Goal: Transaction & Acquisition: Purchase product/service

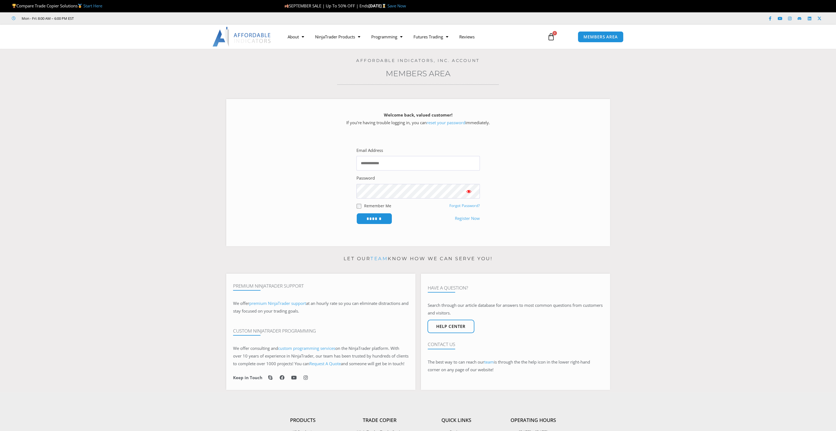
type input "**********"
click at [322, 35] on link "NinjaTrader Products" at bounding box center [338, 36] width 56 height 13
click at [328, 55] on link "See All Products" at bounding box center [338, 58] width 56 height 10
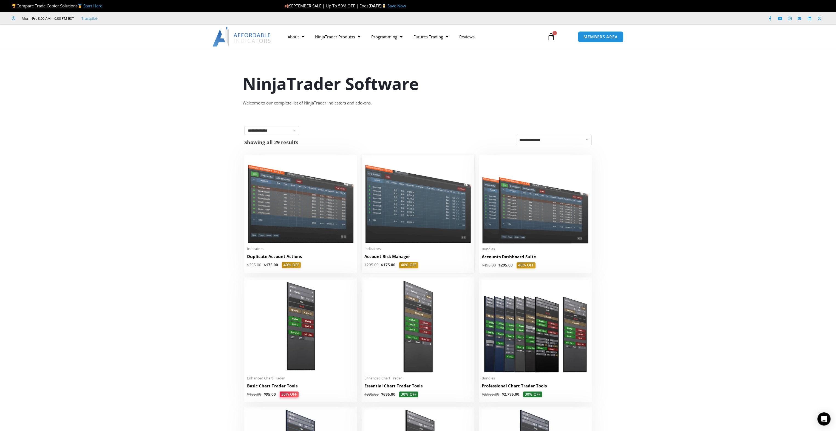
click at [444, 220] on img at bounding box center [418, 200] width 107 height 85
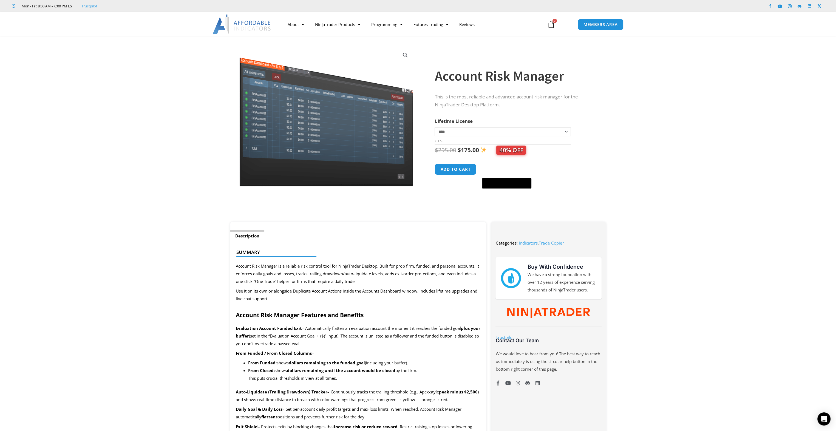
click at [577, 123] on form "**********" at bounding box center [515, 154] width 160 height 75
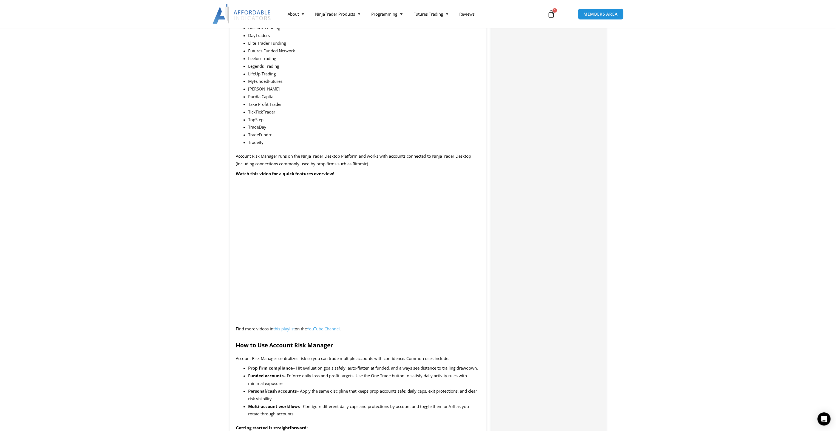
scroll to position [494, 0]
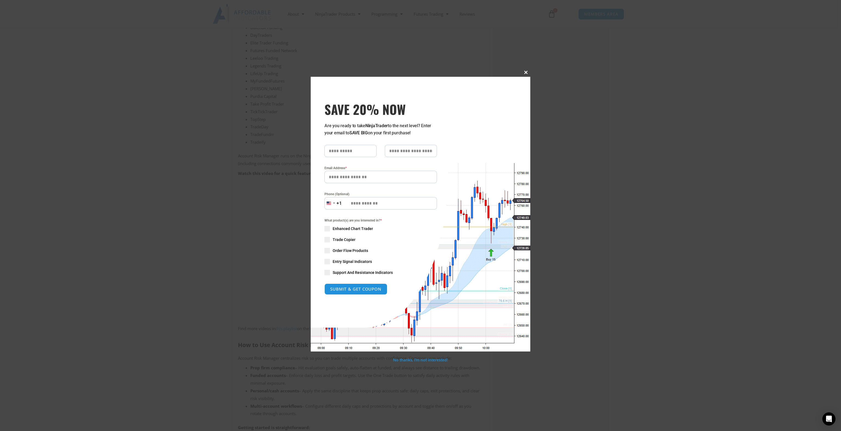
click at [524, 71] on span "SAVE 20% NOW popup" at bounding box center [525, 72] width 9 height 3
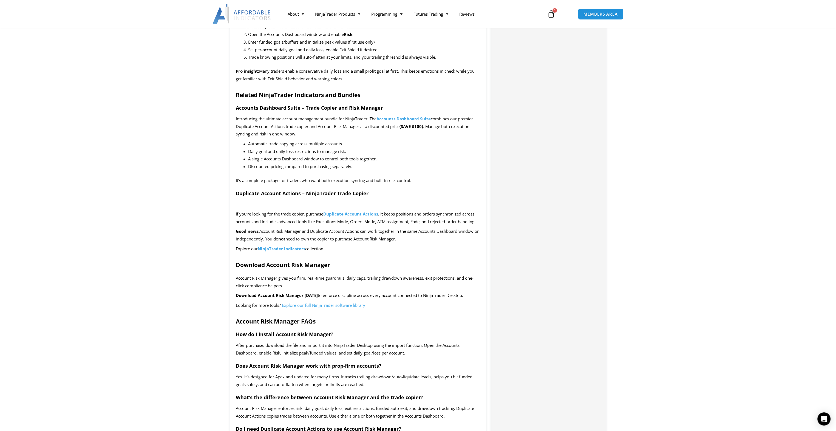
scroll to position [905, 0]
click at [188, 148] on section "Description Summary Account Risk Manager is a reliable risk control tool for Ni…" at bounding box center [418, 156] width 836 height 1678
click at [229, 165] on div "Description Summary Account Risk Manager is a reliable risk control tool for Ni…" at bounding box center [358, 145] width 261 height 1657
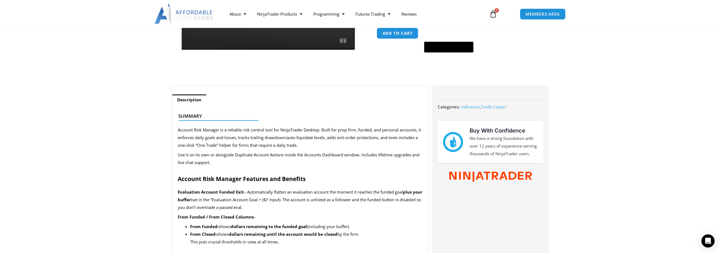
scroll to position [137, 0]
